Goal: Task Accomplishment & Management: Use online tool/utility

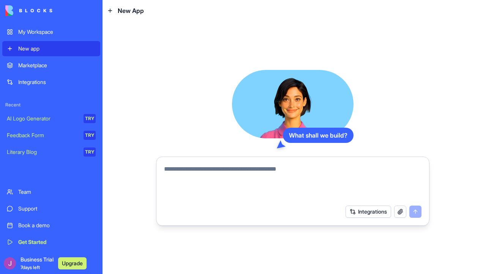
click at [27, 78] on link "Integrations" at bounding box center [51, 81] width 98 height 15
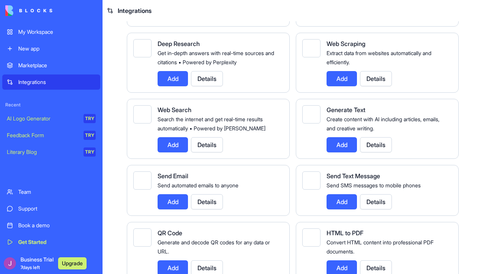
scroll to position [1314, 0]
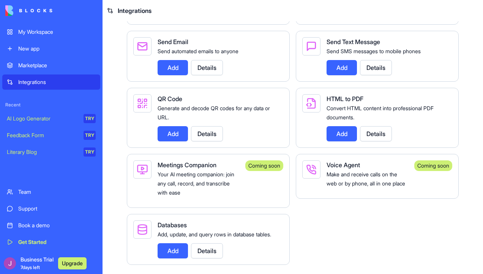
click at [359, 215] on div "Speech To Text Convert audio and voice recordings into accurate text. Add Detai…" at bounding box center [293, 16] width 332 height 498
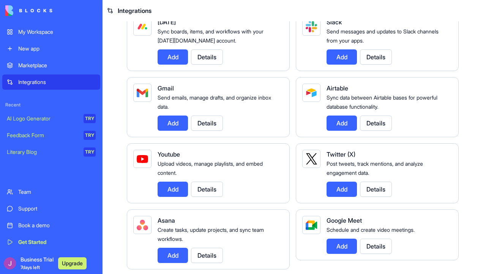
scroll to position [114, 0]
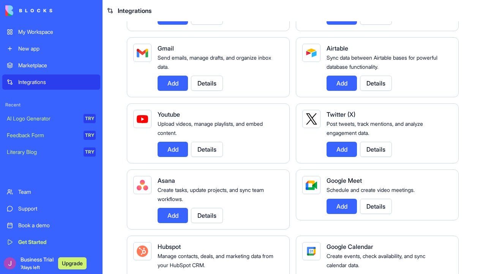
click at [24, 50] on div "New app" at bounding box center [56, 49] width 77 height 8
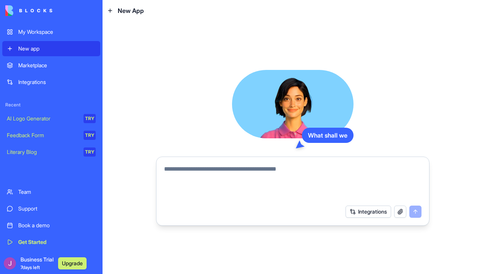
click at [204, 171] on textarea at bounding box center [292, 182] width 257 height 36
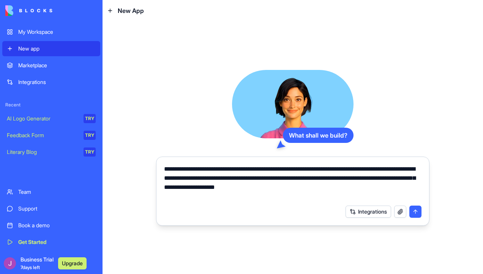
type textarea "**********"
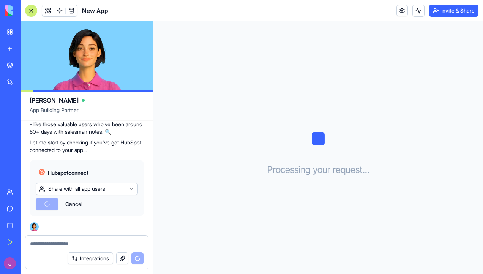
scroll to position [181, 0]
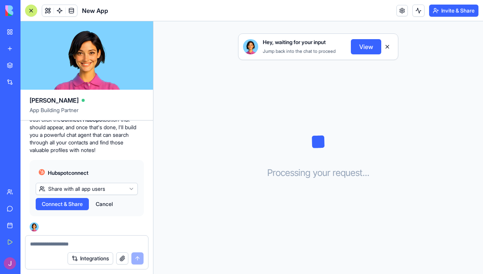
click at [227, 221] on div "Hey, waiting for your input Jump back into the chat to proceed View Processing …" at bounding box center [317, 147] width 329 height 252
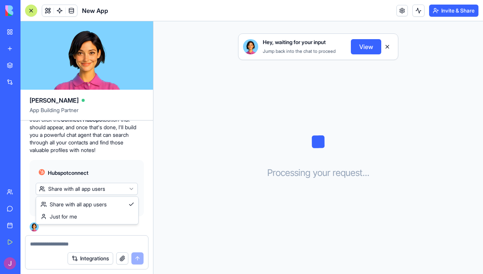
click at [117, 190] on html "My Workspace New app Marketplace Integrations Recent New App AI Logo Generator …" at bounding box center [241, 137] width 483 height 274
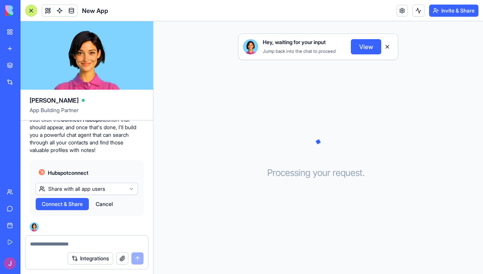
click at [87, 206] on button "Connect & Share" at bounding box center [62, 204] width 53 height 12
